Goal: Task Accomplishment & Management: Use online tool/utility

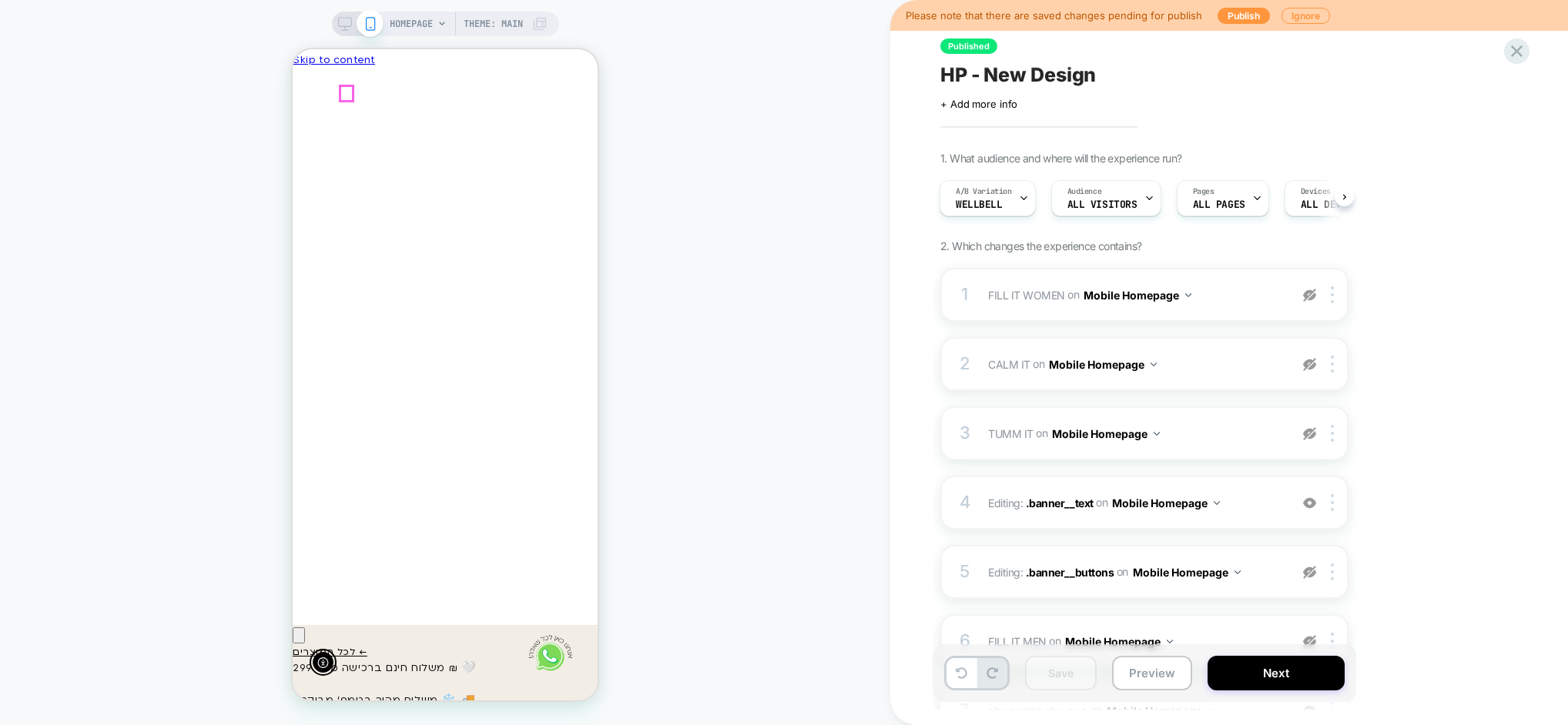
click at [315, 146] on icon "Close" at bounding box center [307, 153] width 16 height 15
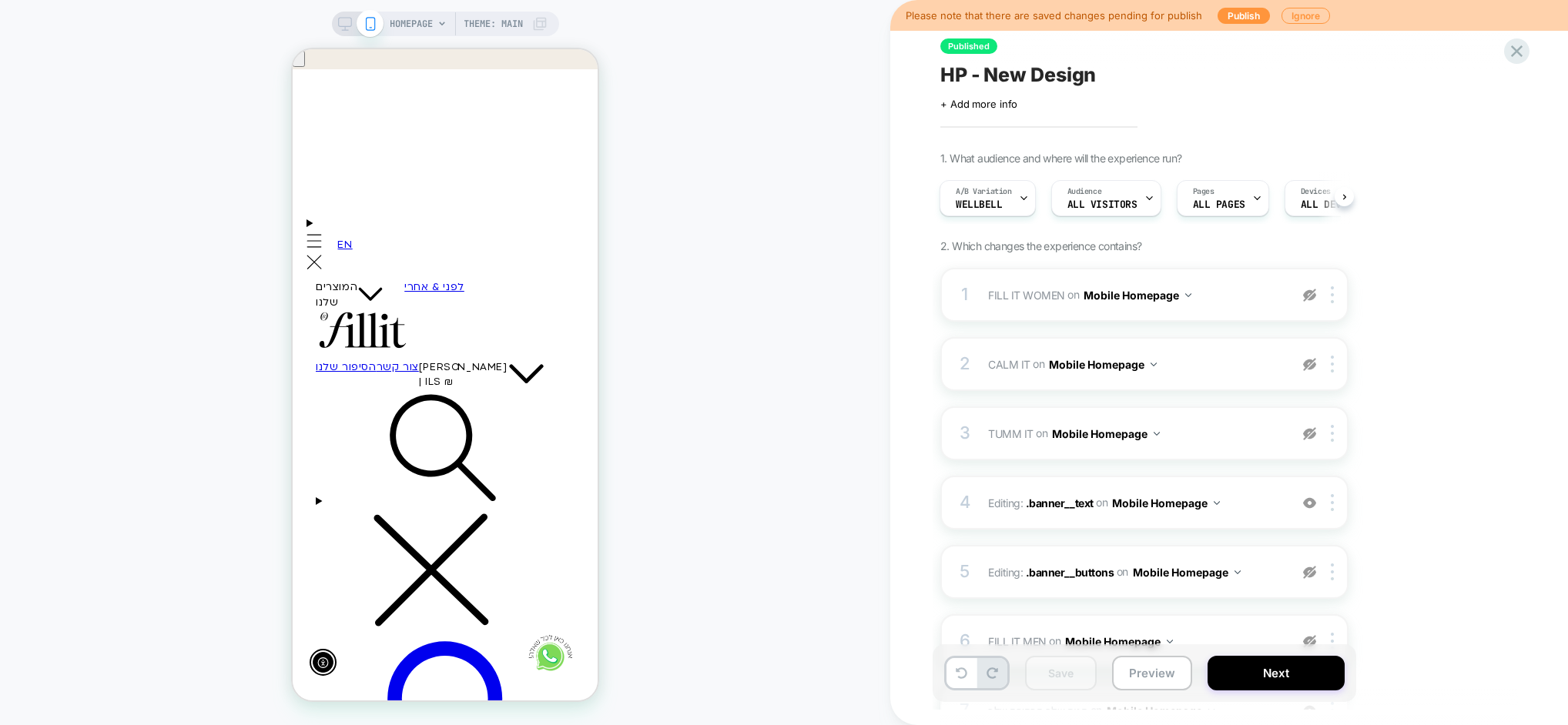
click at [601, 328] on div at bounding box center [752, 219] width 304 height 294
click at [511, 341] on div "Edit Visual" at bounding box center [531, 347] width 101 height 18
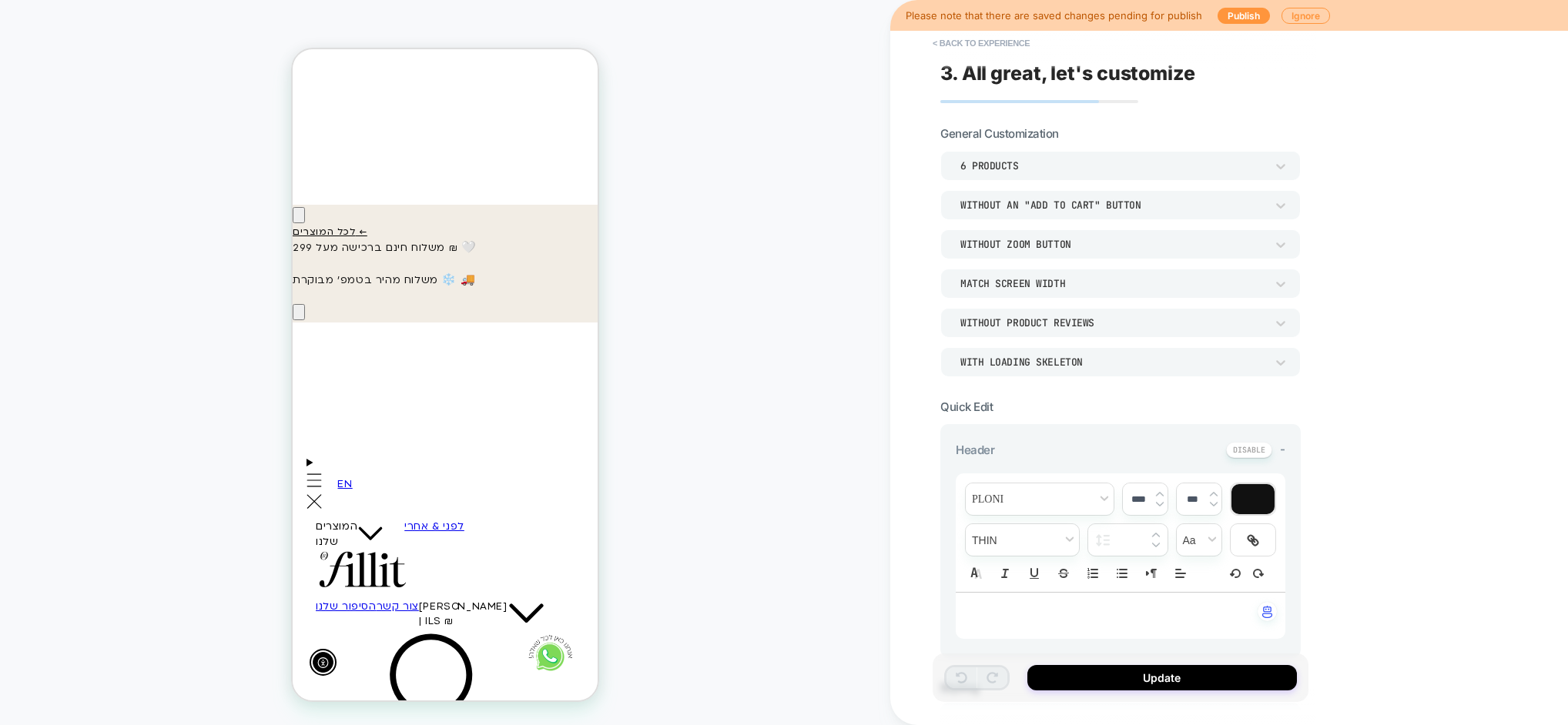
scroll to position [0, -226]
click at [993, 42] on button "< Back to experience" at bounding box center [980, 42] width 113 height 24
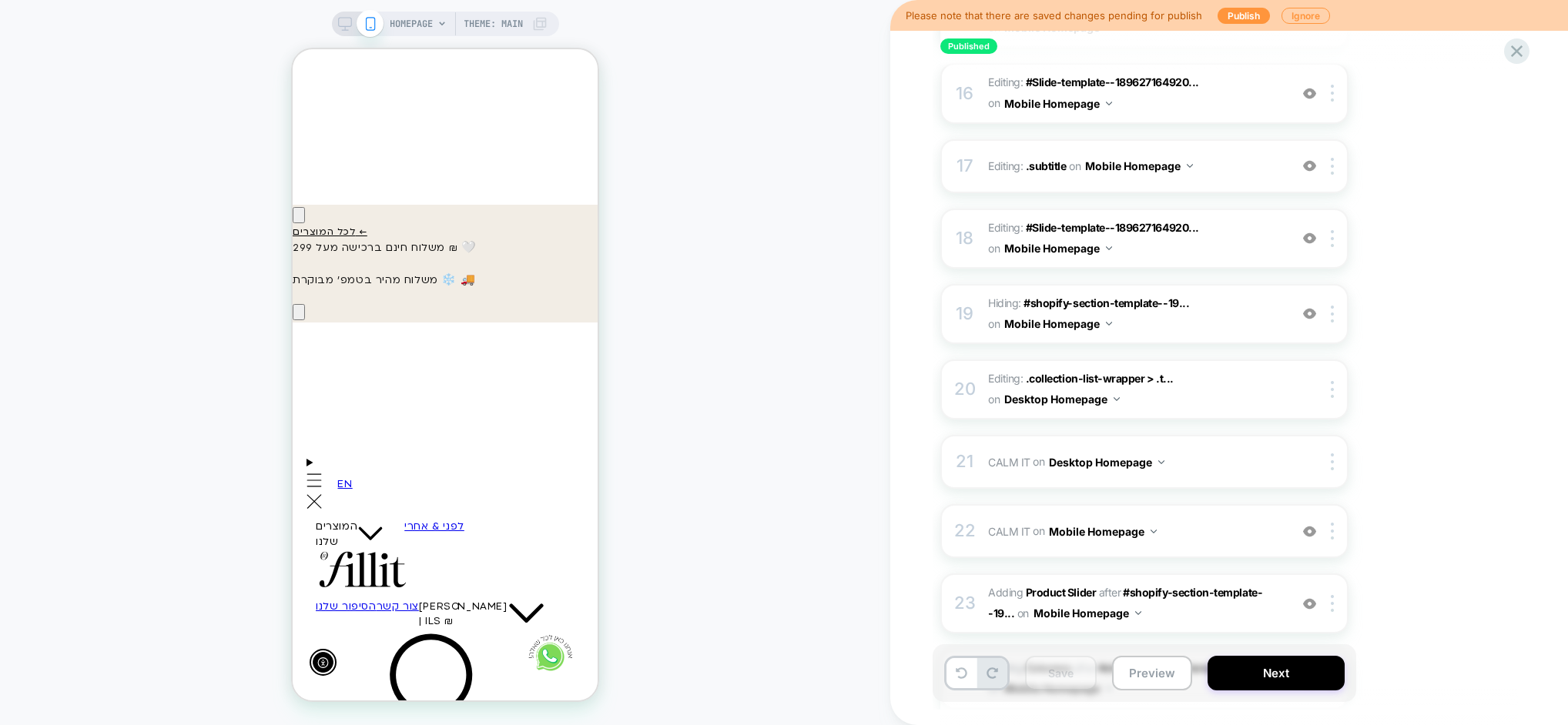
scroll to position [1436, 0]
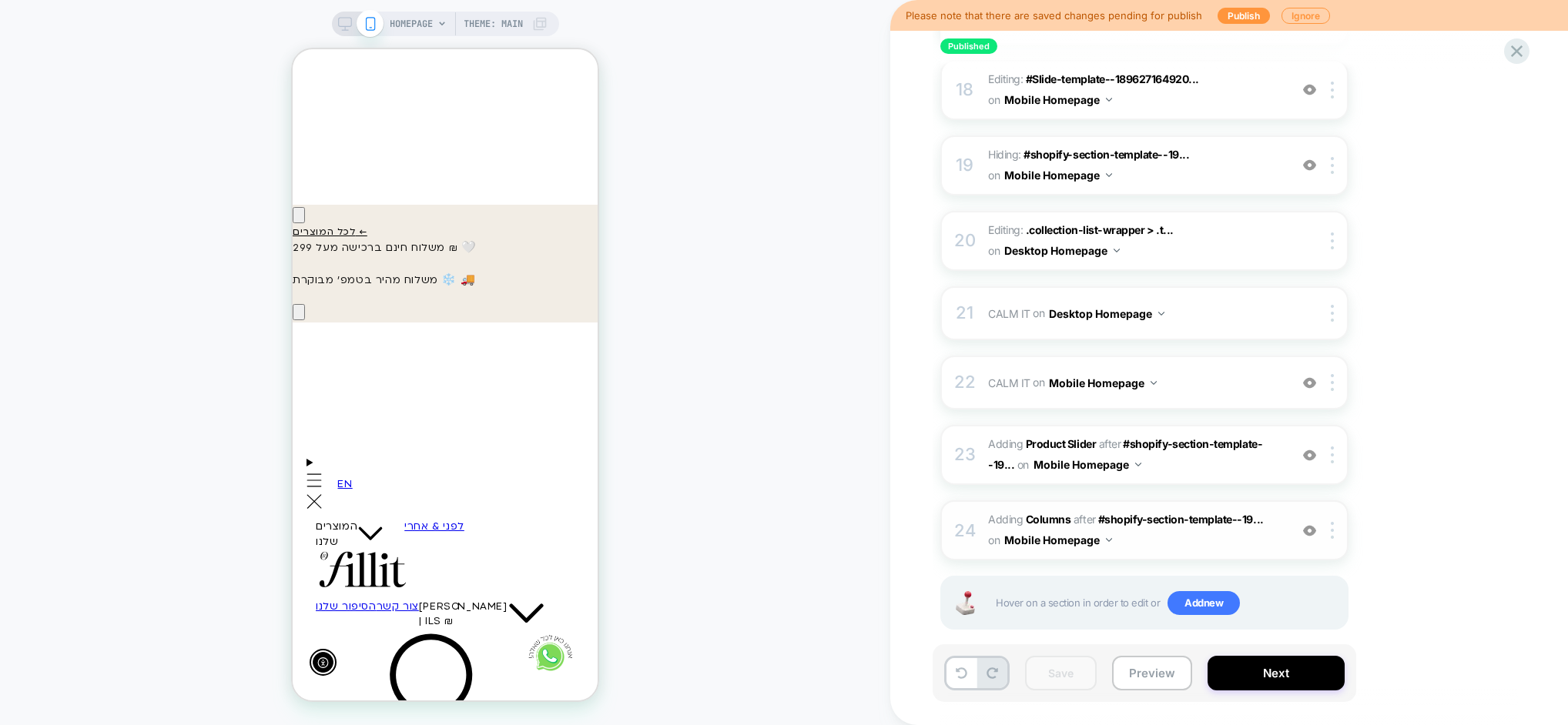
click at [1312, 524] on img at bounding box center [1309, 530] width 14 height 14
click at [1310, 449] on img at bounding box center [1309, 455] width 14 height 14
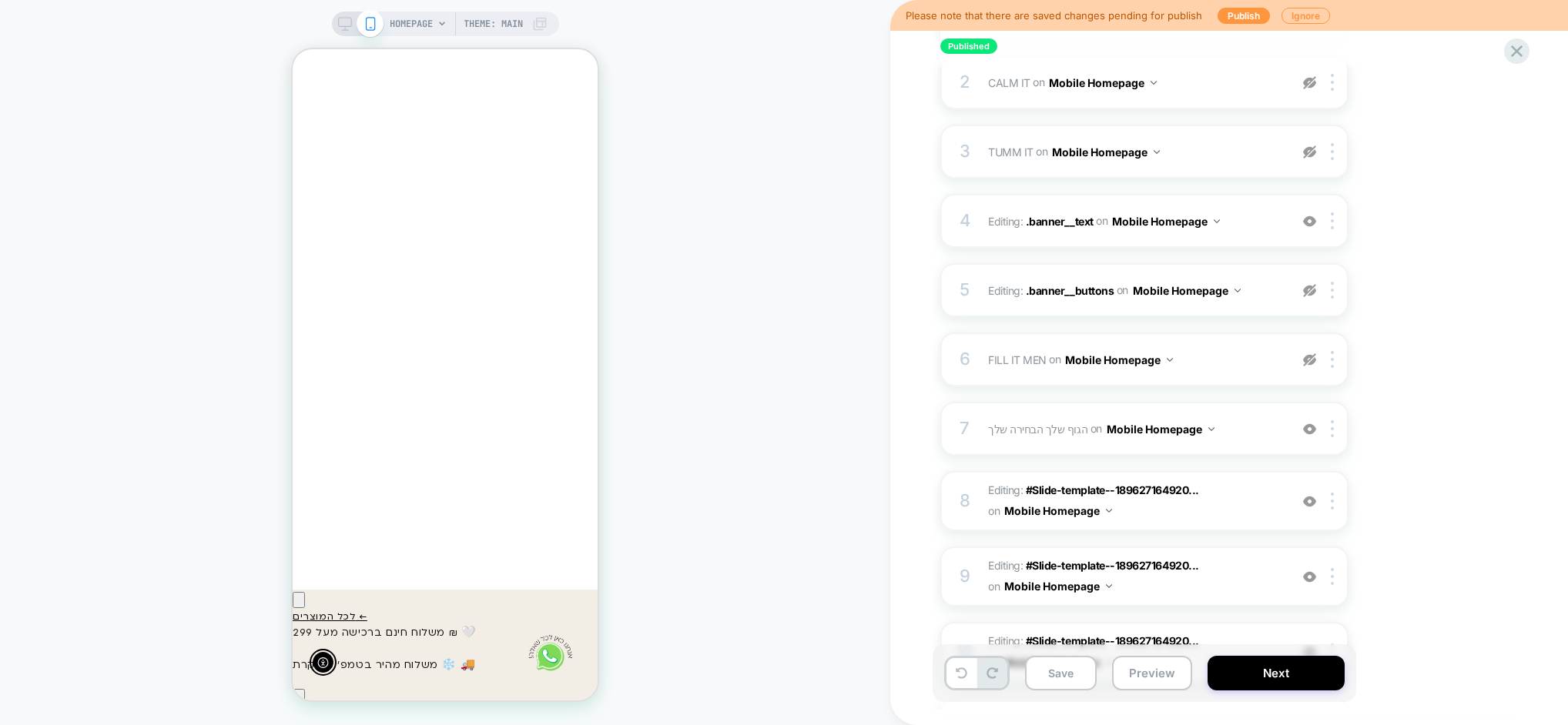
scroll to position [0, 0]
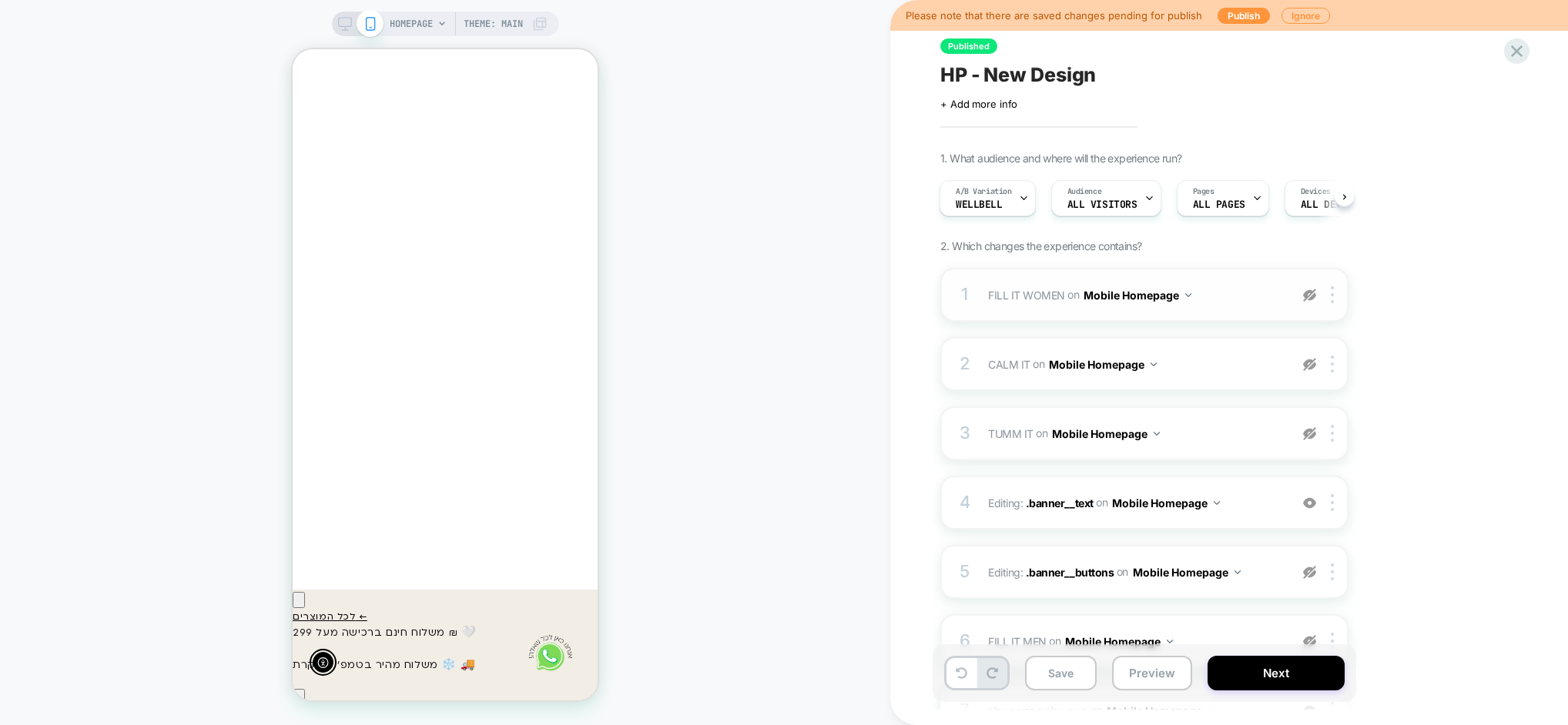
click at [1310, 292] on img at bounding box center [1309, 295] width 14 height 14
click at [1312, 372] on div at bounding box center [1309, 364] width 25 height 17
click at [1313, 434] on img at bounding box center [1309, 433] width 14 height 14
click at [1310, 574] on img at bounding box center [1309, 572] width 14 height 14
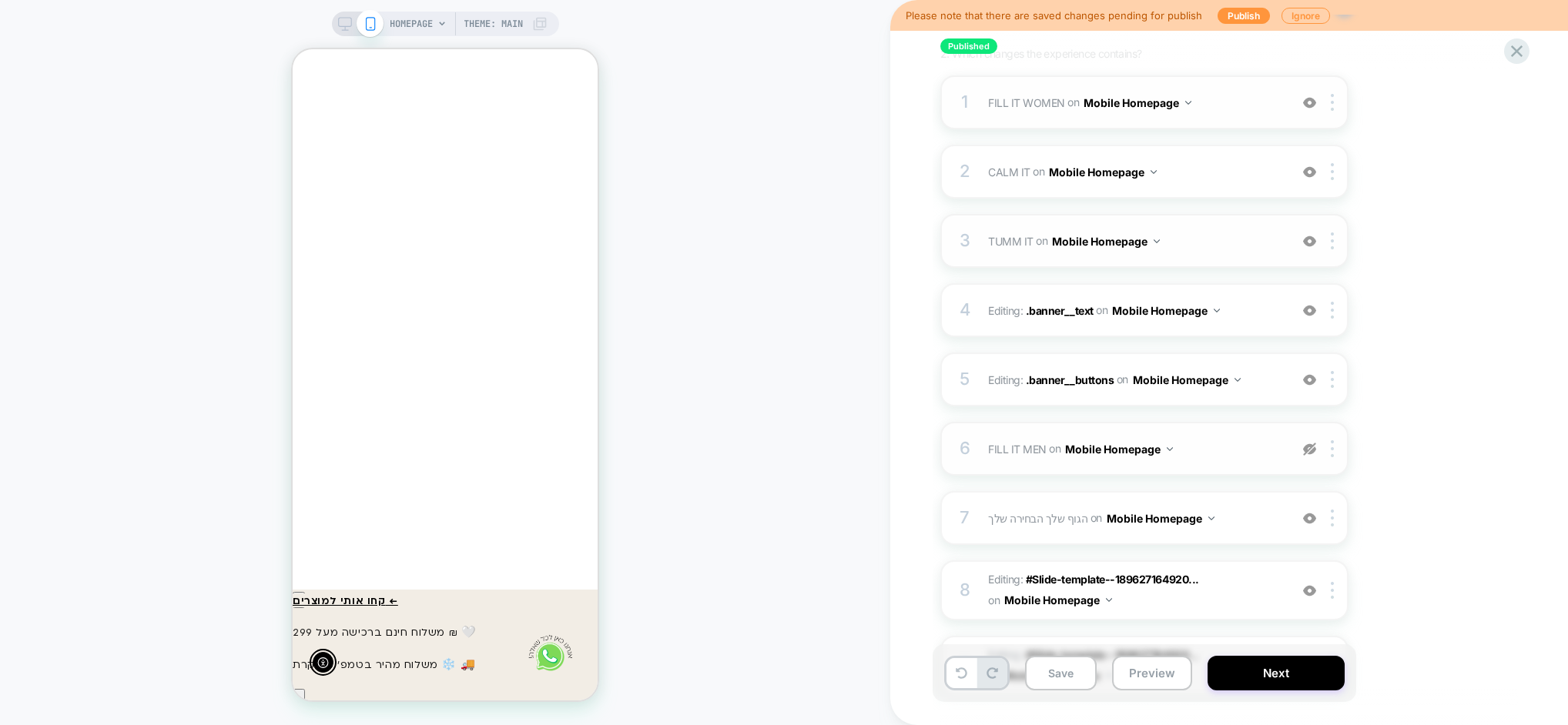
click at [1313, 451] on img at bounding box center [1309, 449] width 14 height 14
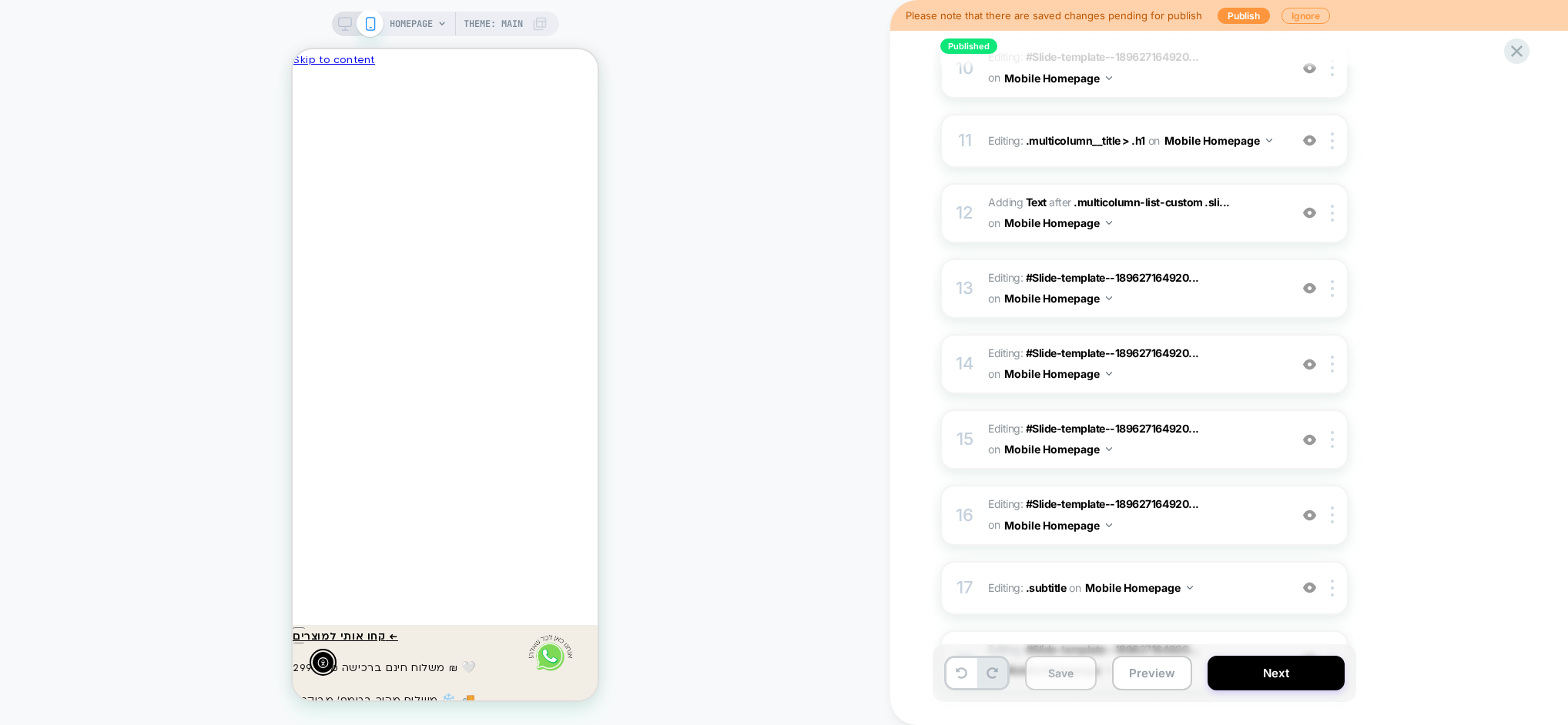
click at [1051, 682] on button "Save" at bounding box center [1060, 673] width 71 height 34
click at [1295, 669] on button "Next" at bounding box center [1276, 673] width 137 height 34
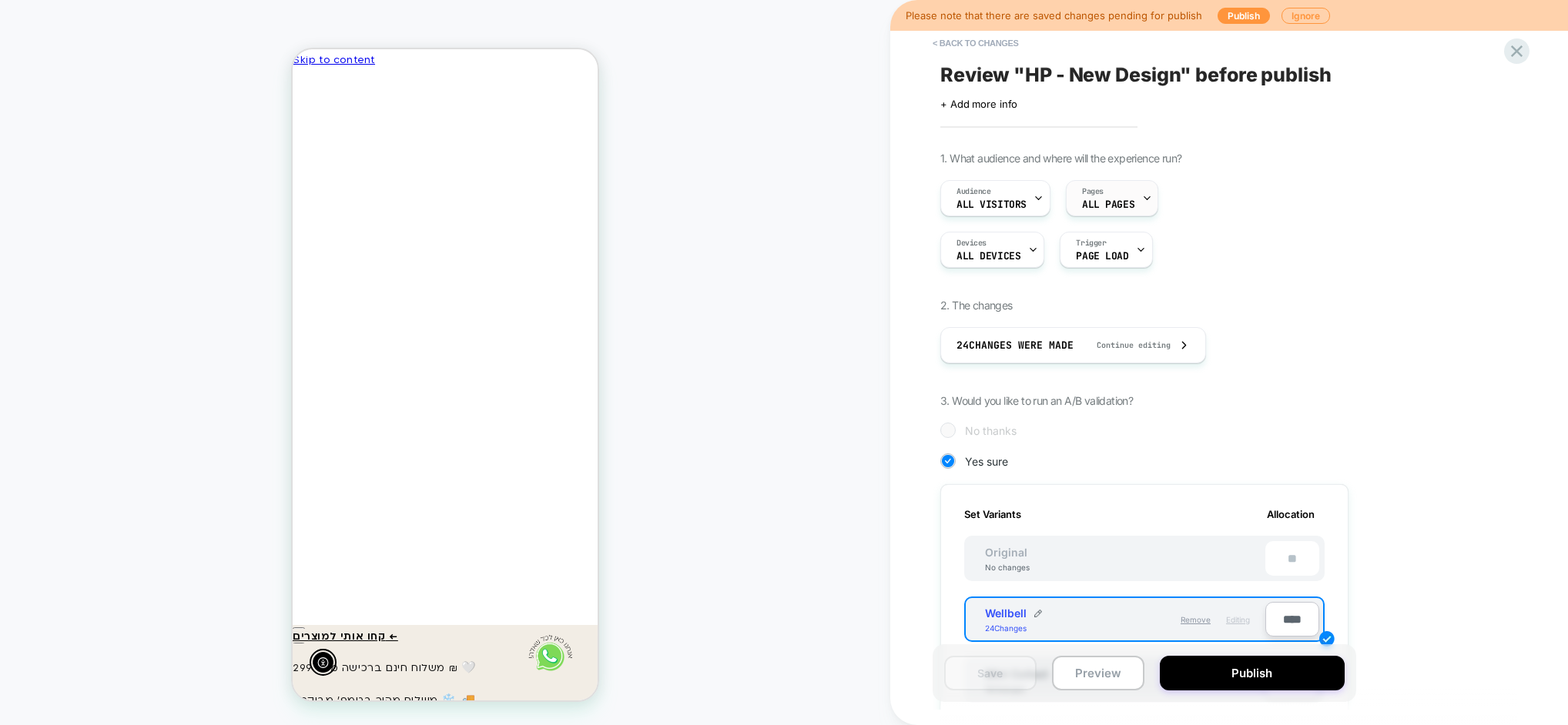
click at [1126, 195] on div "Pages ALL PAGES" at bounding box center [1108, 198] width 83 height 34
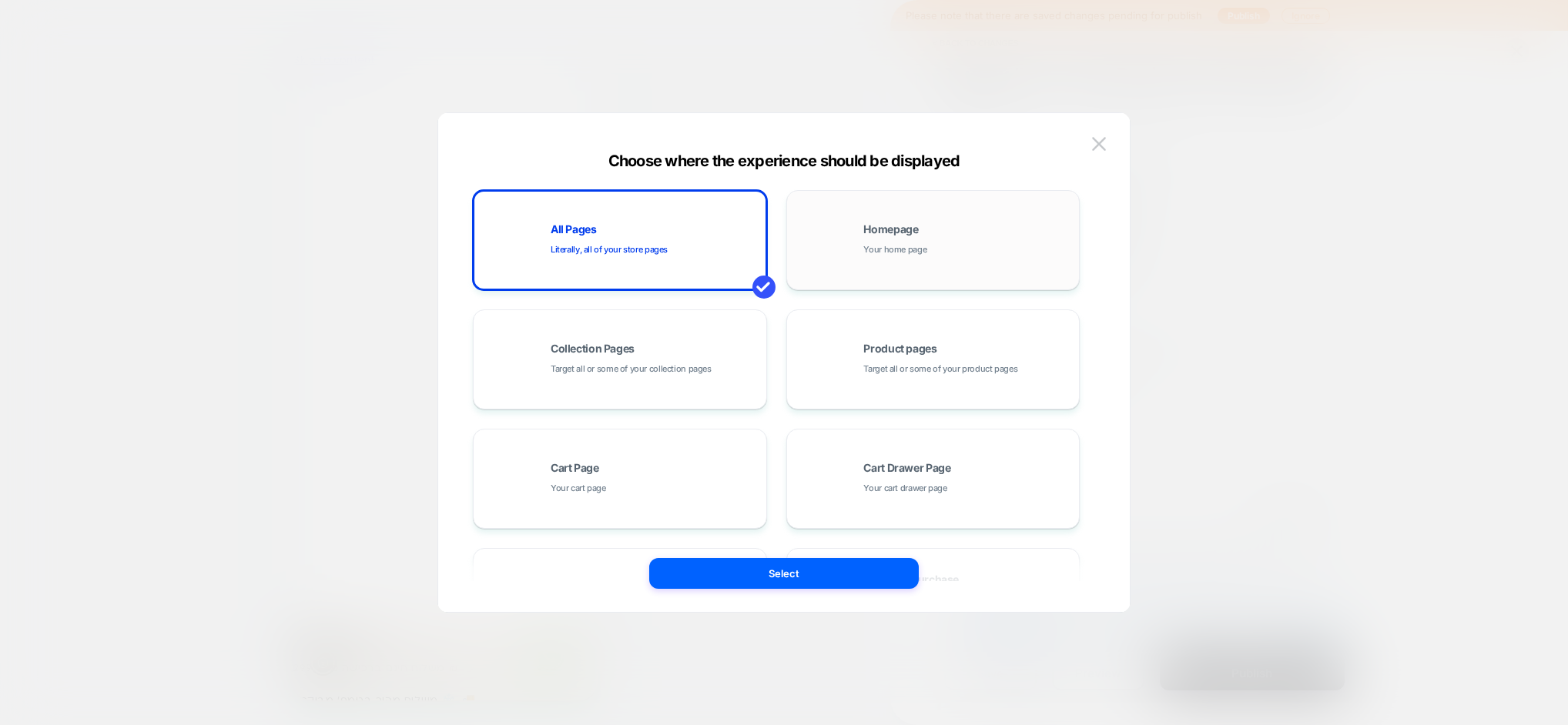
click at [927, 215] on div "Homepage Your home page" at bounding box center [934, 240] width 278 height 85
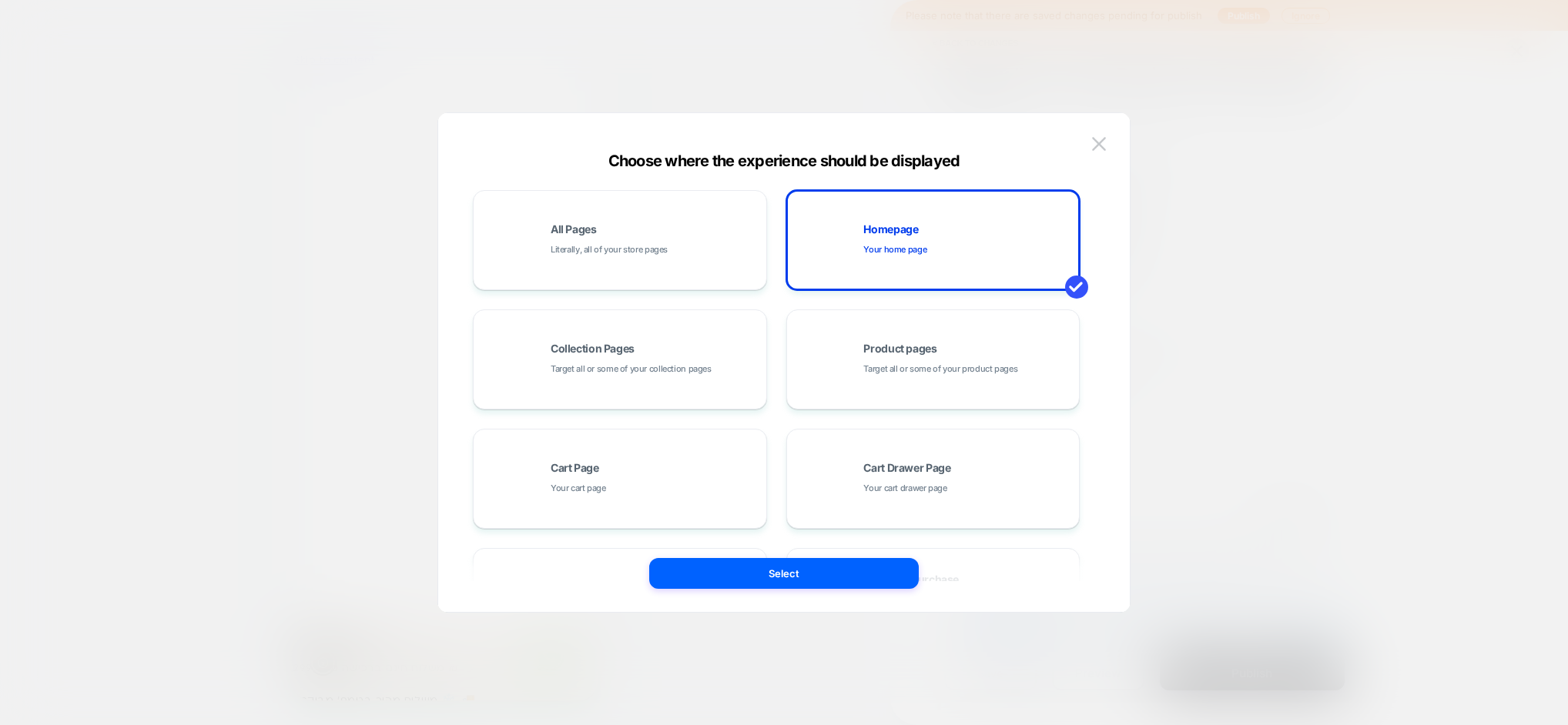
click at [1303, 243] on div at bounding box center [784, 362] width 1568 height 725
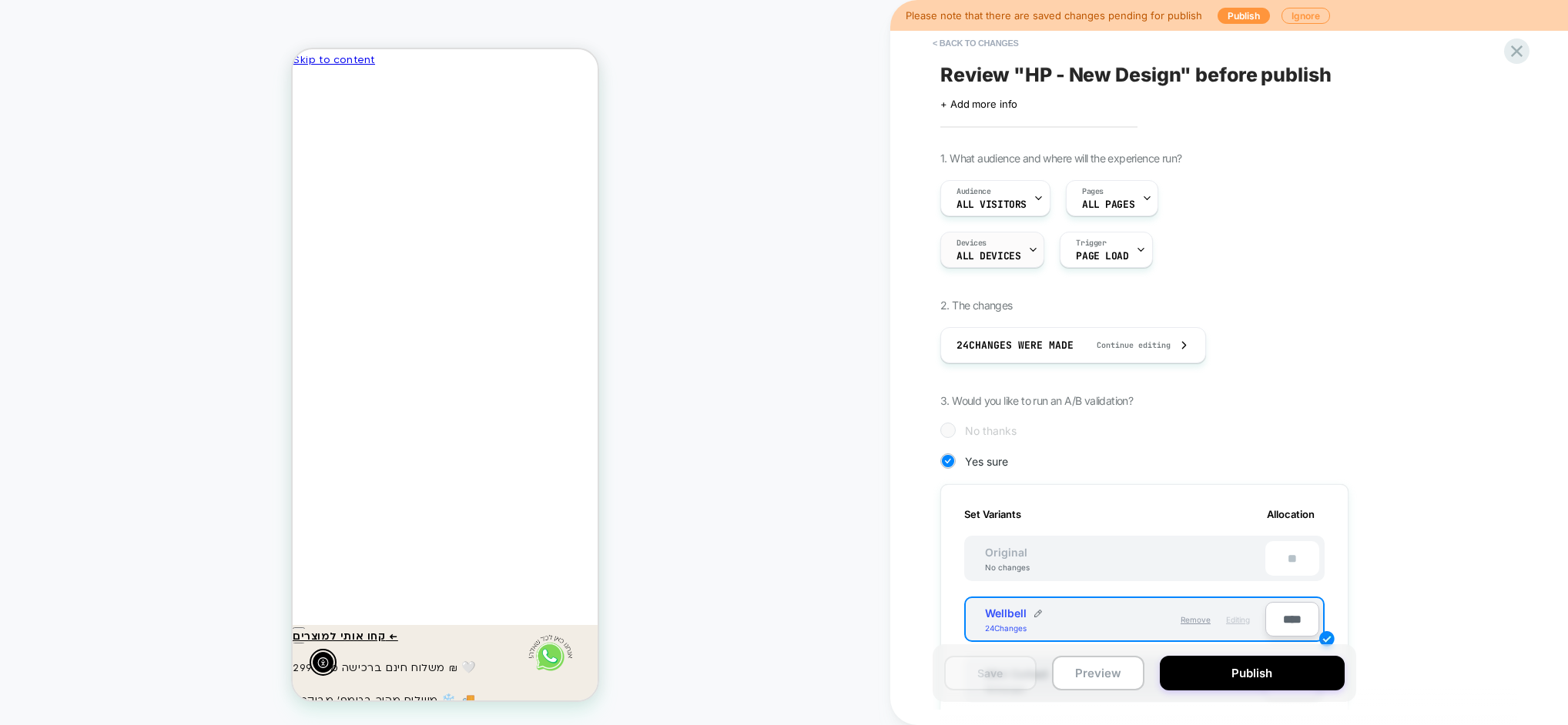
click at [967, 250] on div "Devices ALL DEVICES" at bounding box center [988, 249] width 95 height 34
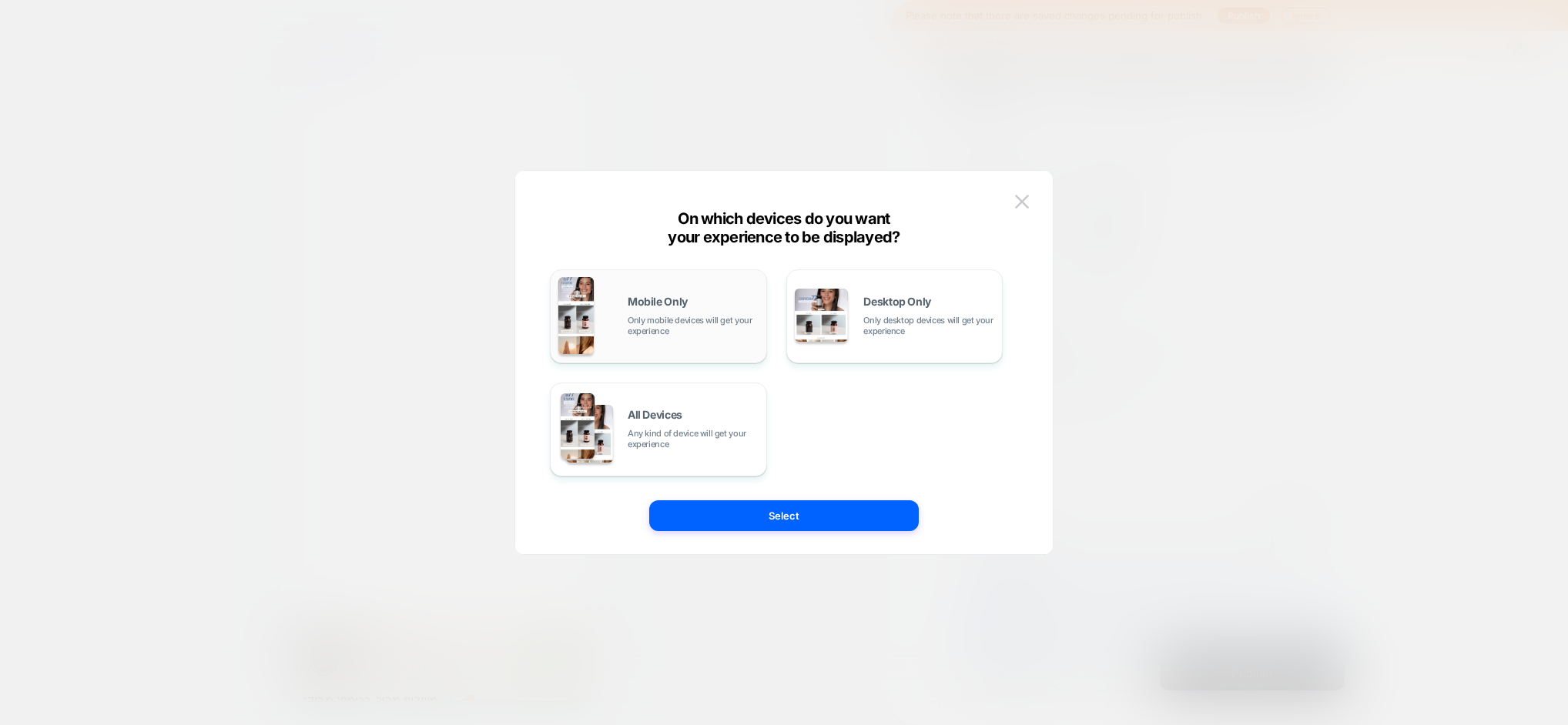
click at [709, 319] on span "Only mobile devices will get your experience" at bounding box center [692, 326] width 131 height 22
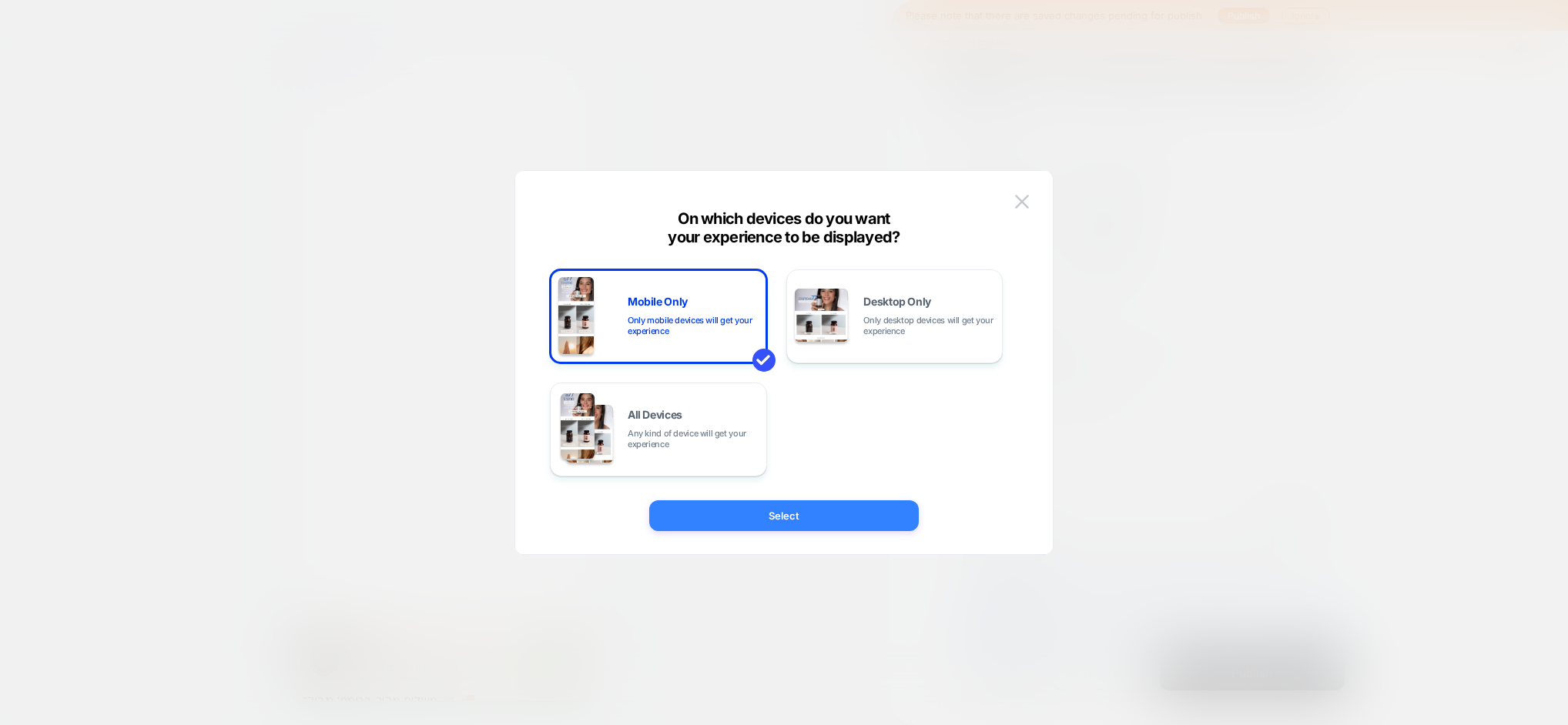
click at [767, 510] on button "Select" at bounding box center [783, 515] width 269 height 31
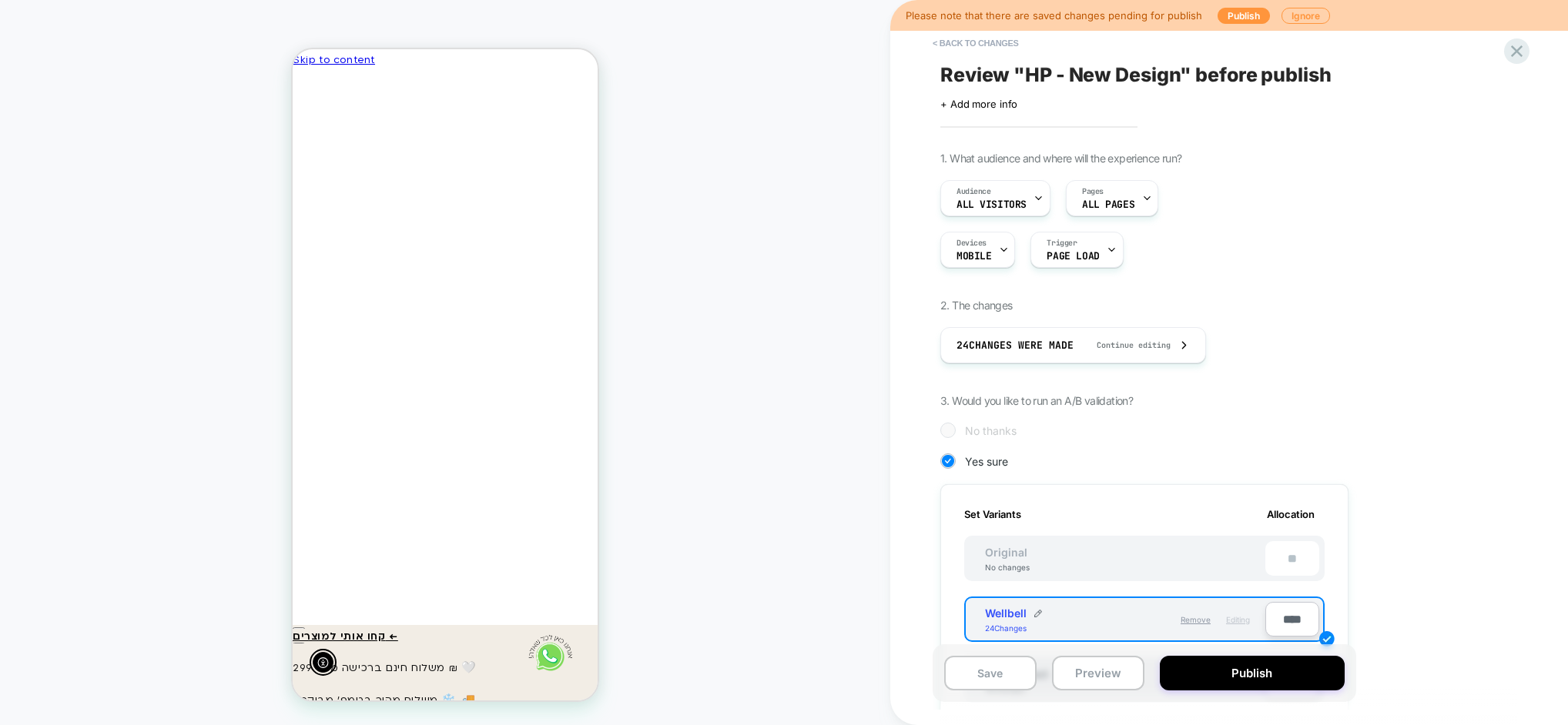
click at [1120, 217] on div "Audience All Visitors Pages ALL PAGES Devices MOBILE Trigger Page Load" at bounding box center [1144, 223] width 408 height 87
click at [1099, 195] on span "Pages" at bounding box center [1093, 192] width 22 height 11
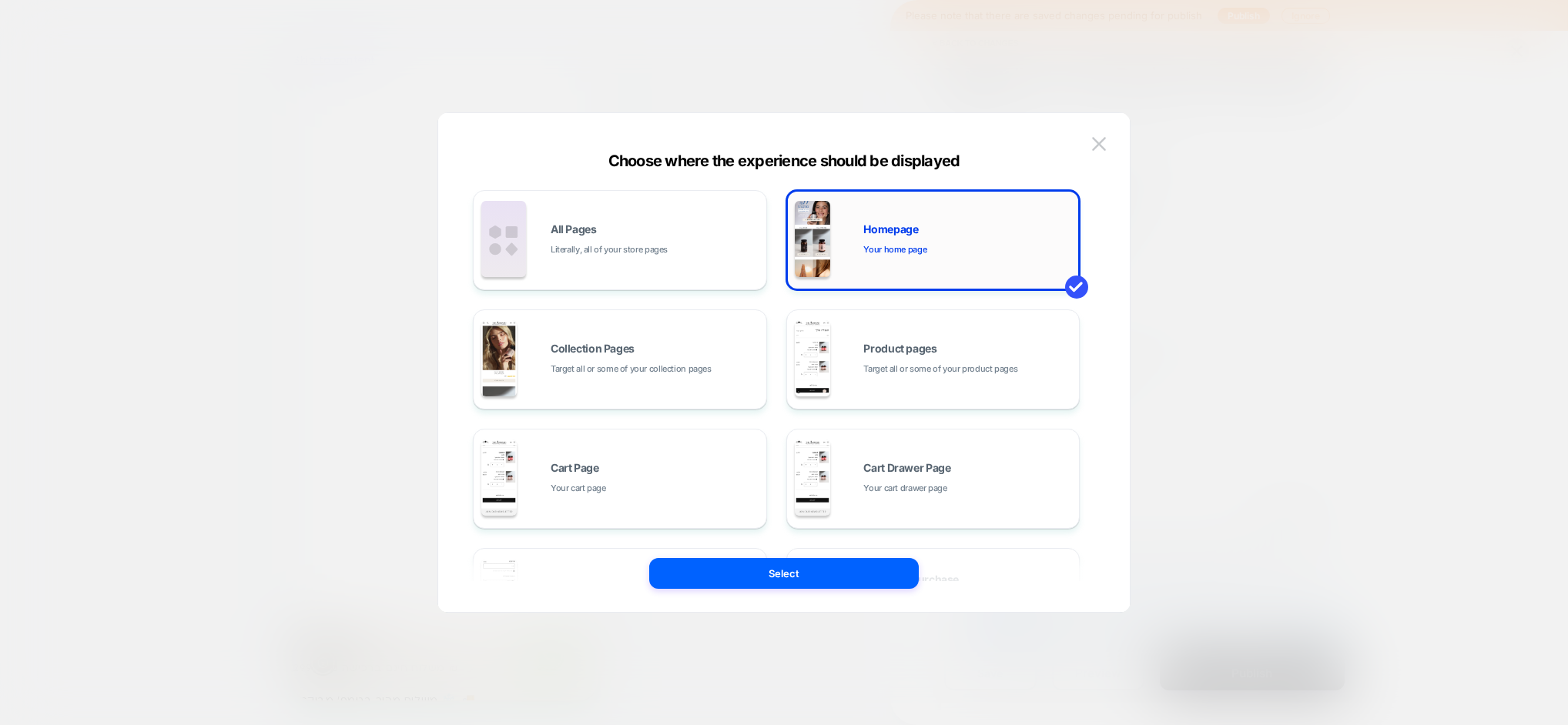
click at [855, 236] on div "Homepage Your home page" at bounding box center [934, 240] width 278 height 85
click at [781, 575] on button "Select" at bounding box center [783, 574] width 269 height 31
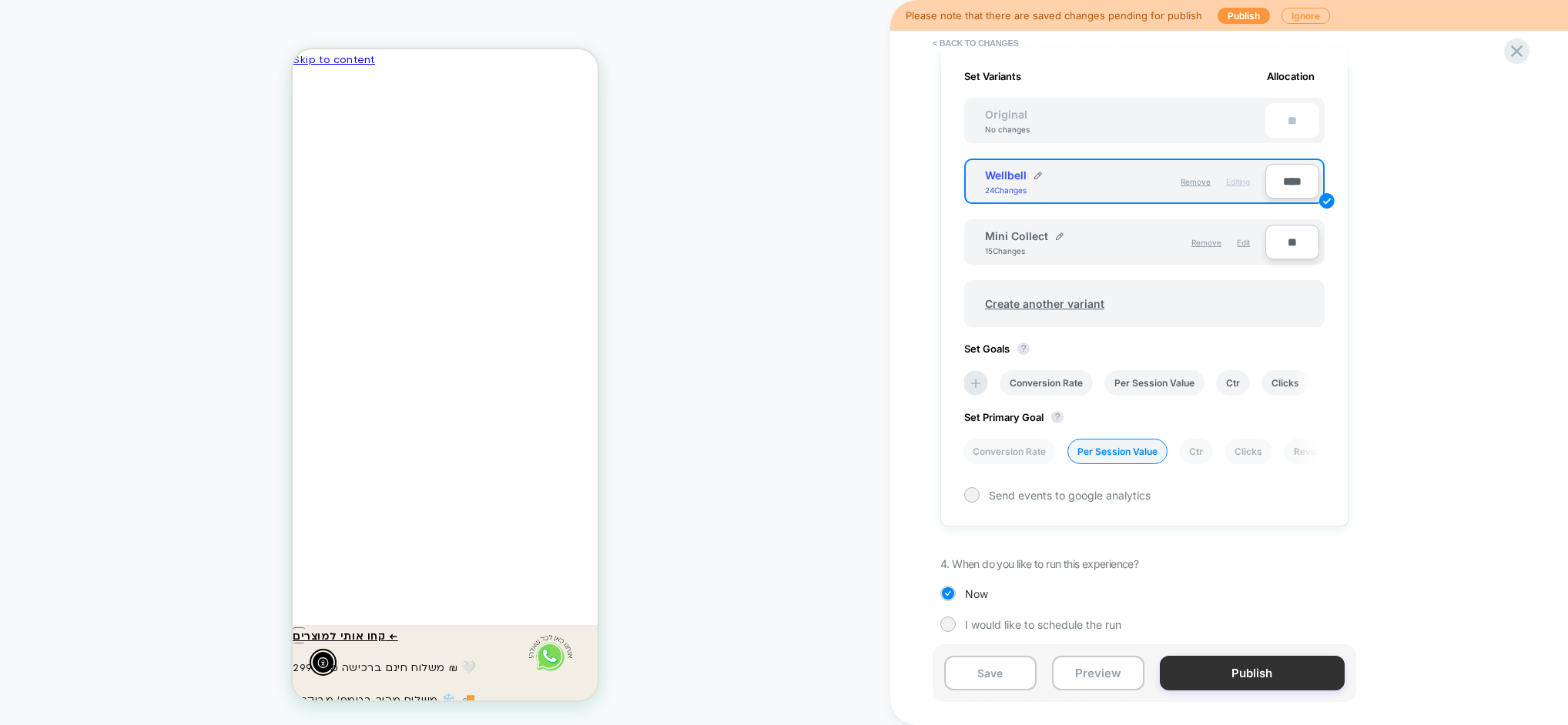
click at [1309, 676] on button "Publish" at bounding box center [1252, 673] width 185 height 34
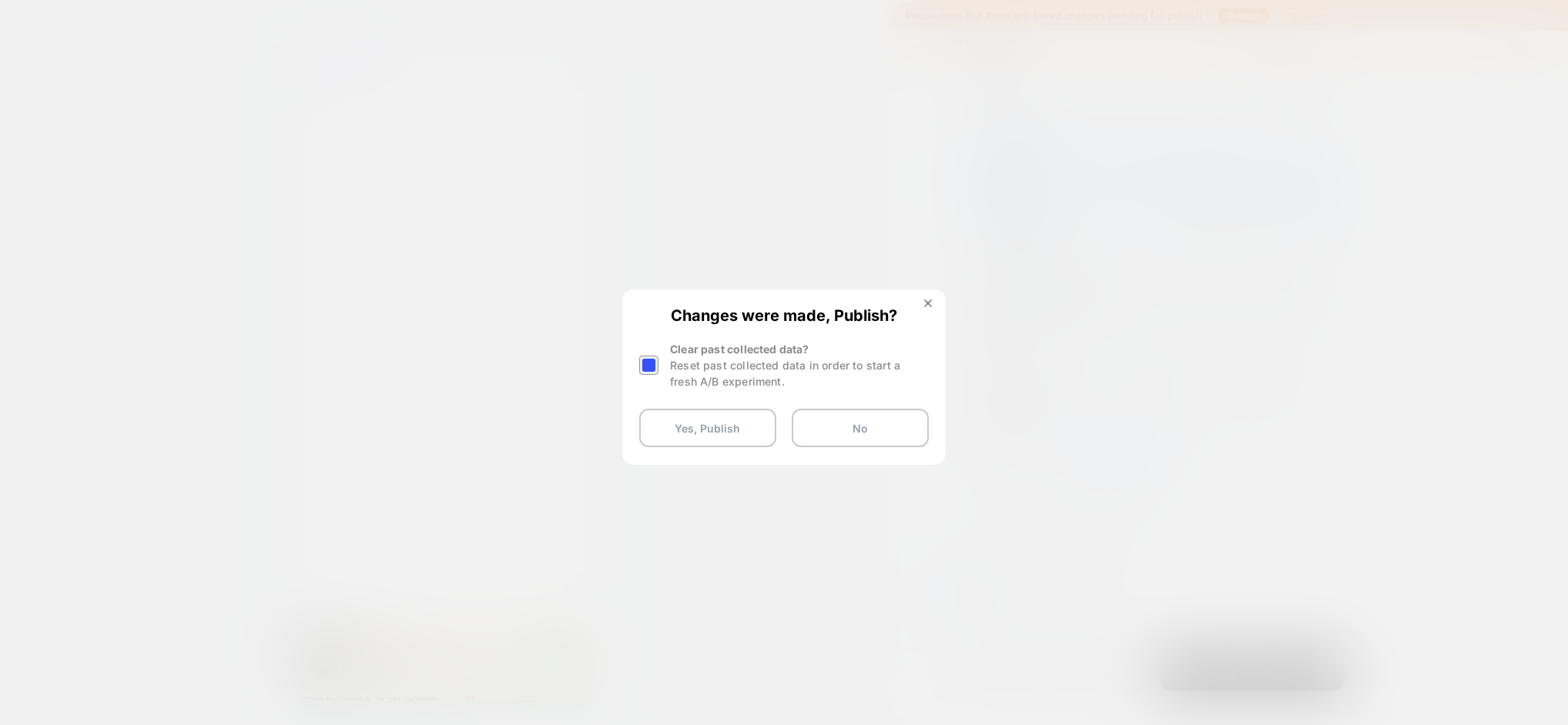
click at [652, 362] on div at bounding box center [648, 365] width 19 height 19
click at [691, 444] on button "Yes, Publish" at bounding box center [707, 428] width 137 height 39
